Goal: Transaction & Acquisition: Purchase product/service

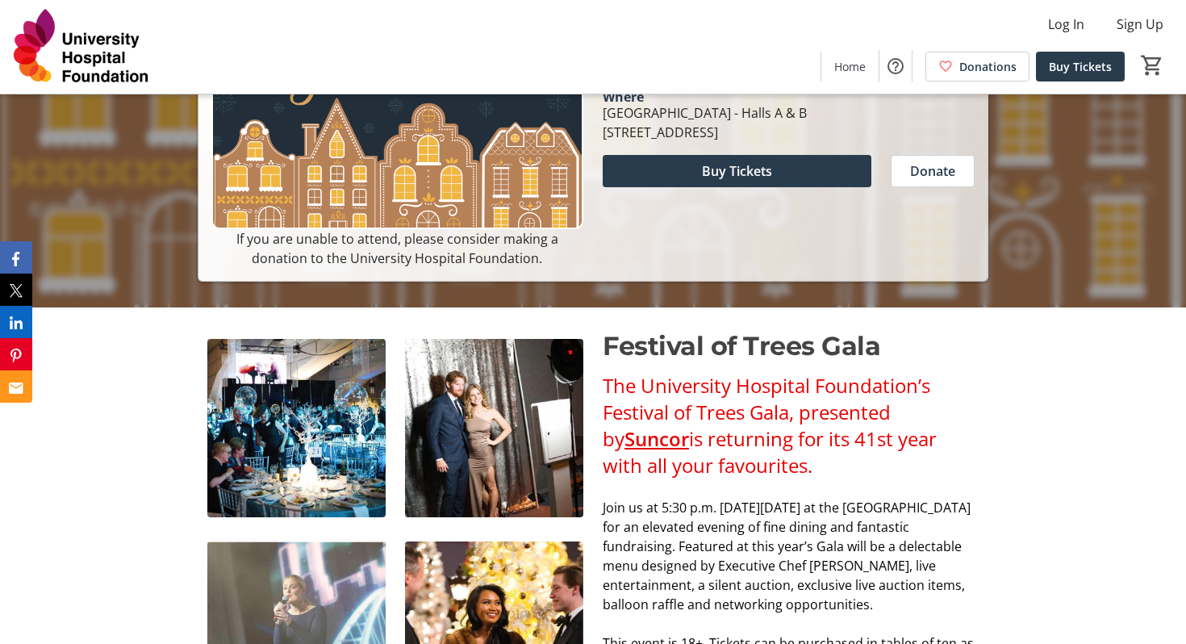
scroll to position [323, 0]
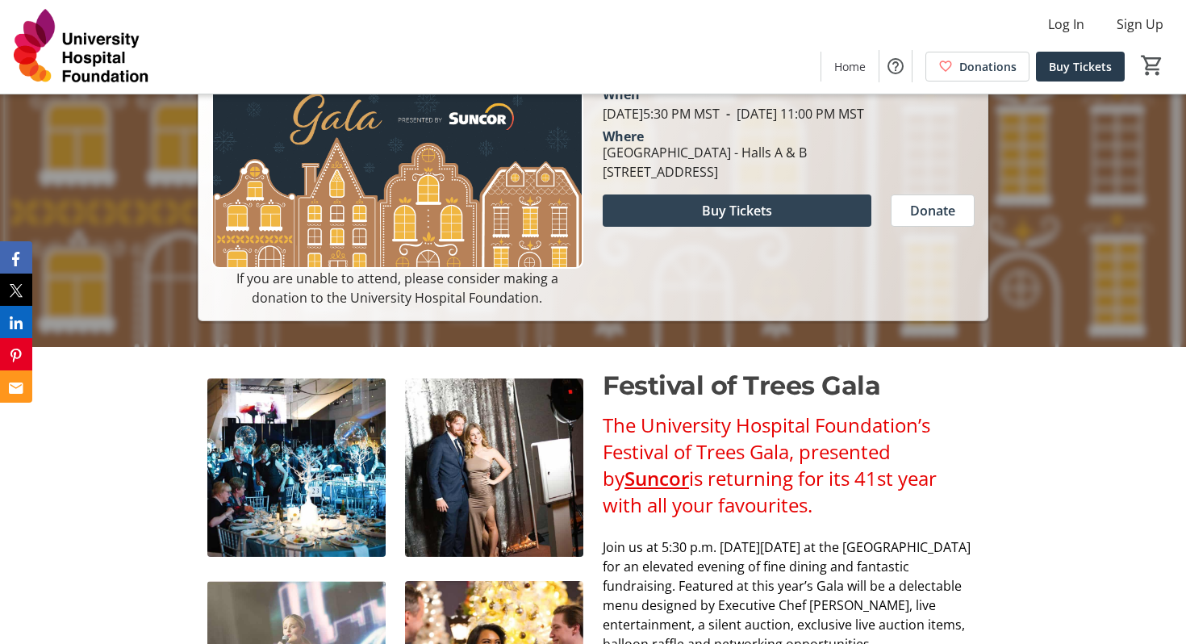
click at [742, 230] on span at bounding box center [736, 210] width 269 height 39
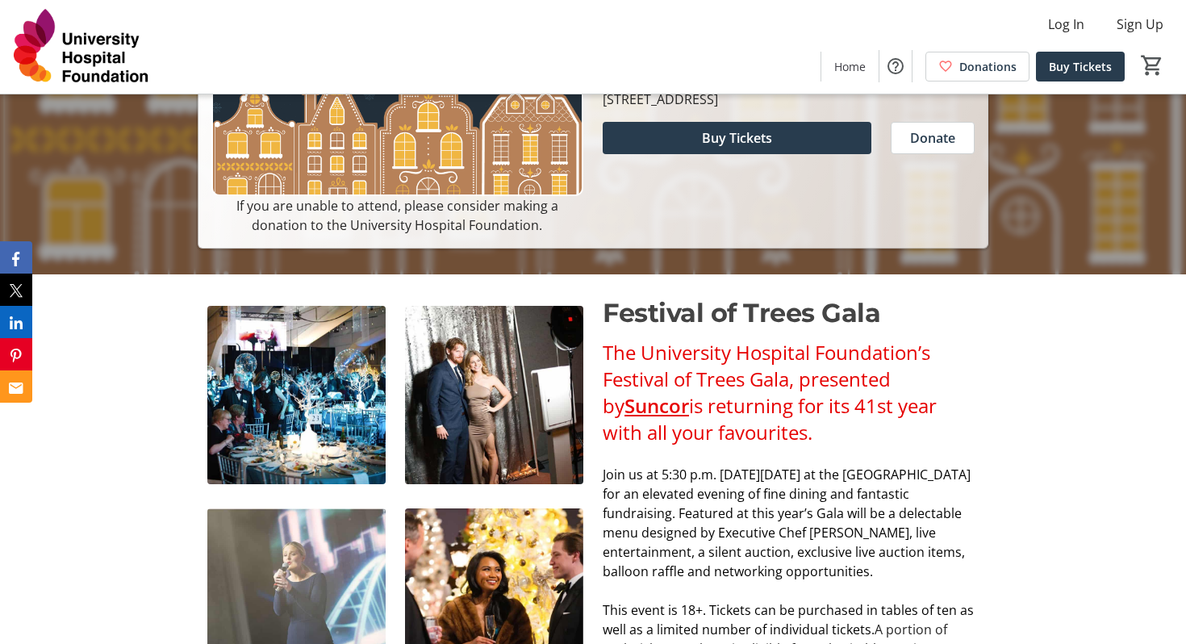
scroll to position [400, 0]
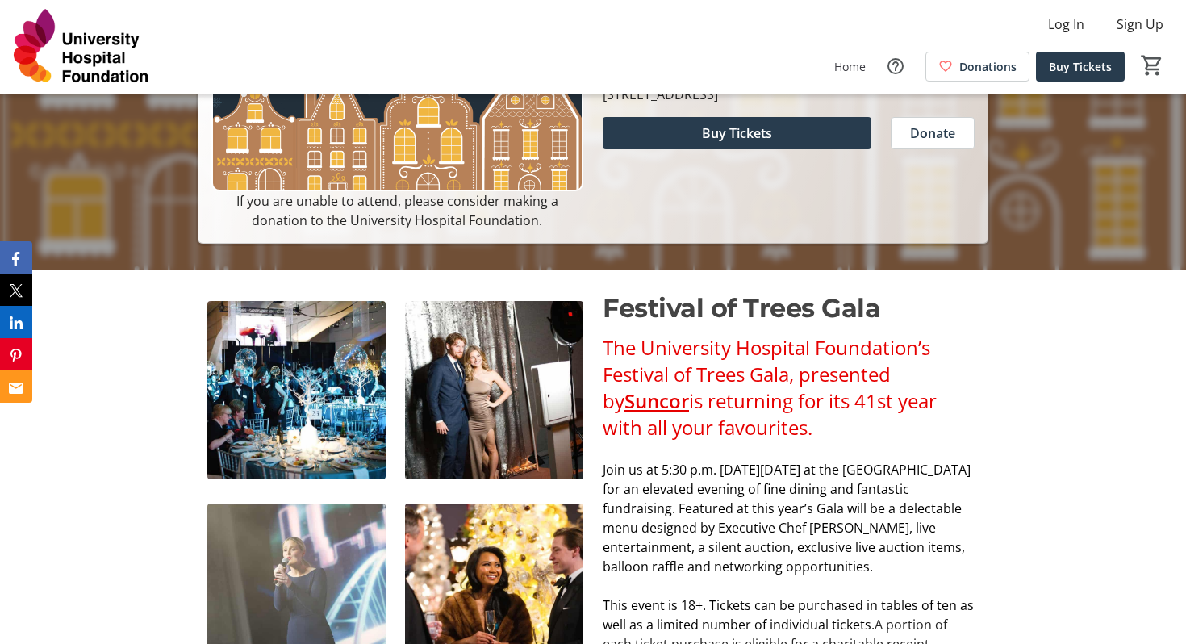
click at [457, 379] on img at bounding box center [494, 390] width 178 height 178
click at [315, 395] on img at bounding box center [296, 390] width 178 height 178
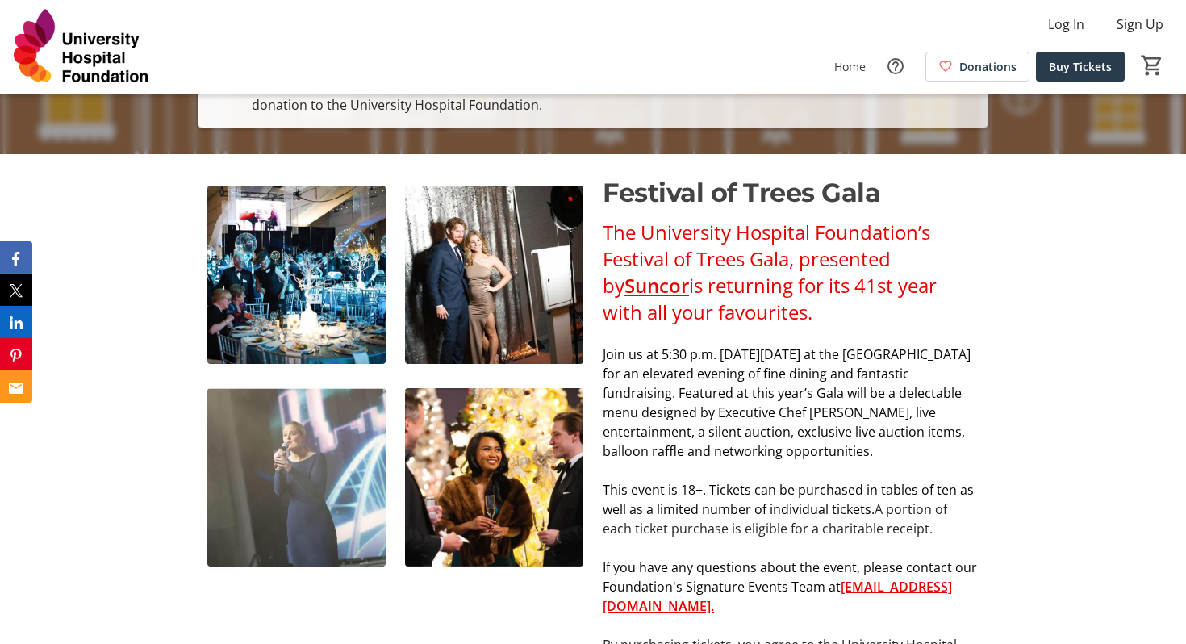
scroll to position [539, 0]
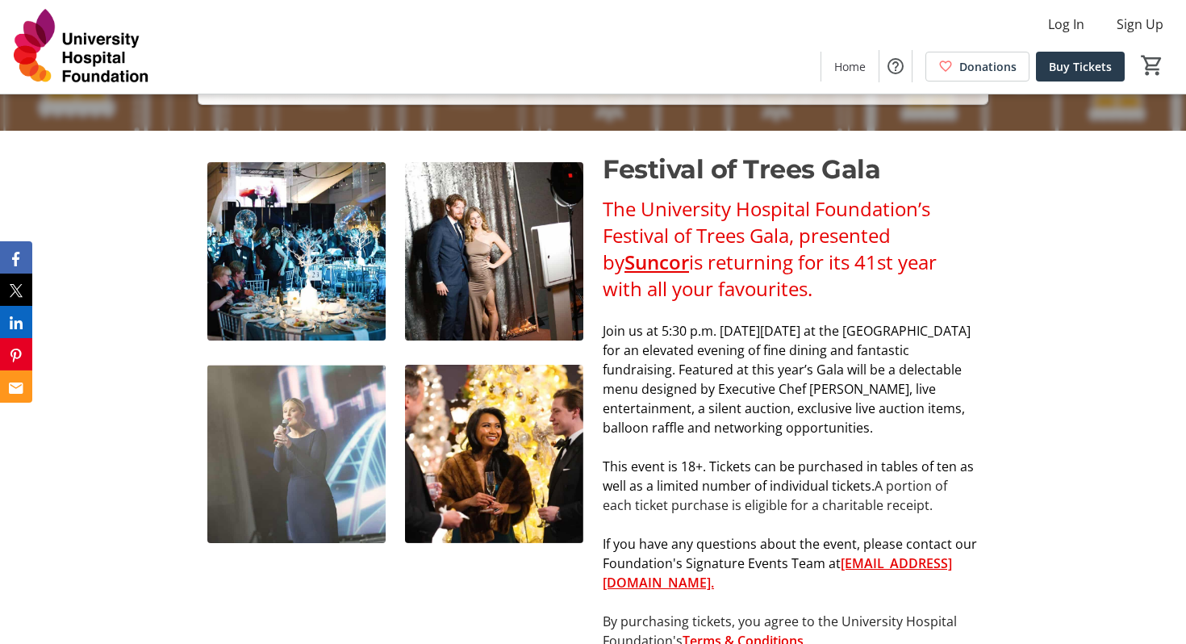
click at [448, 434] on img at bounding box center [494, 454] width 178 height 178
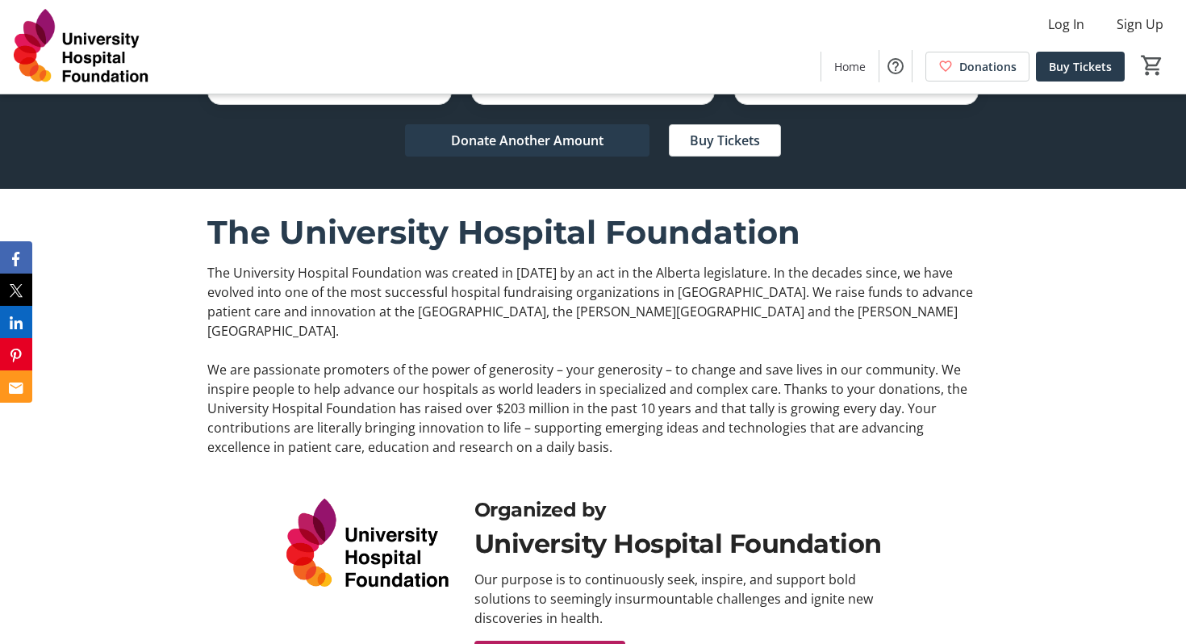
scroll to position [3562, 0]
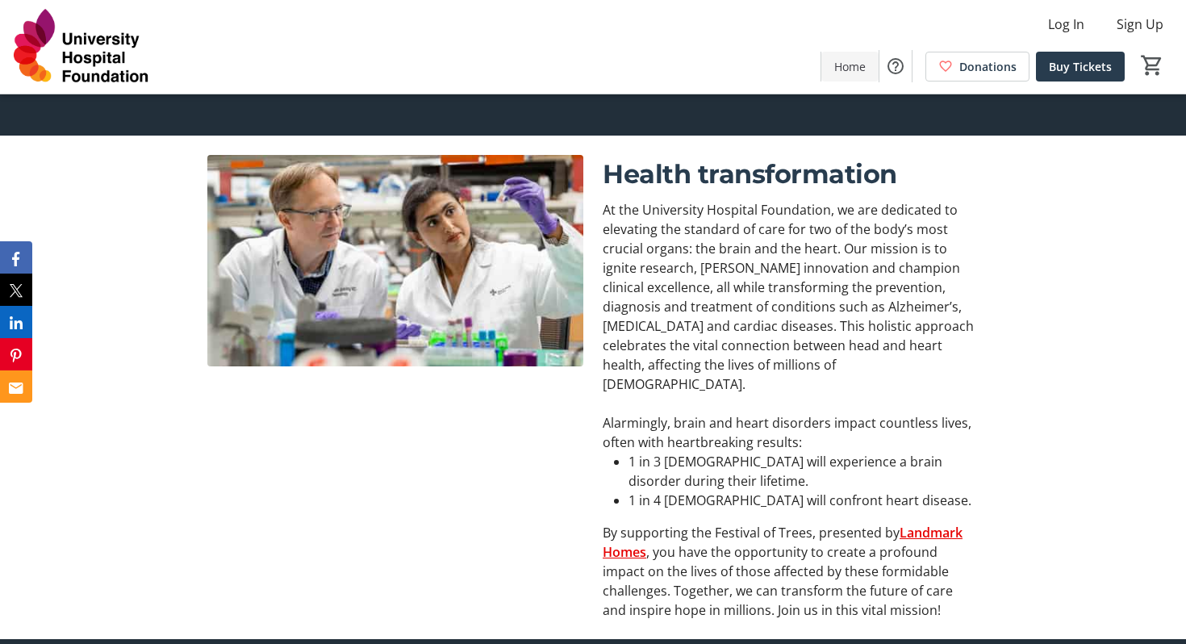
click at [846, 73] on span "Home" at bounding box center [849, 66] width 31 height 17
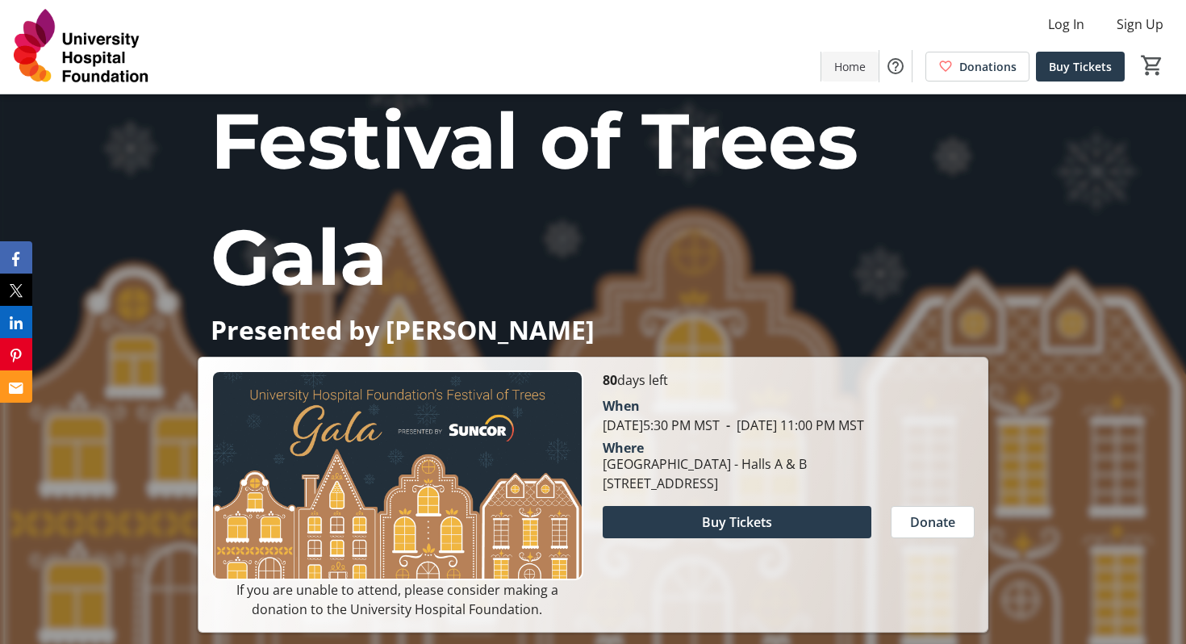
scroll to position [0, 0]
